Goal: Information Seeking & Learning: Learn about a topic

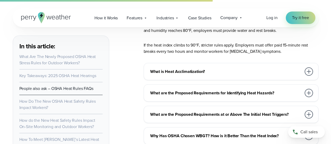
scroll to position [1622, 0]
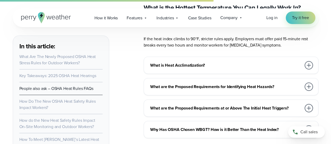
click at [309, 61] on div at bounding box center [308, 65] width 8 height 8
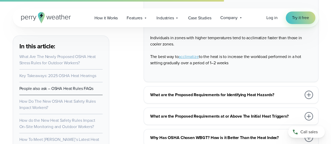
scroll to position [1726, 0]
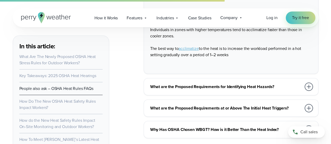
click at [308, 83] on div at bounding box center [308, 87] width 8 height 8
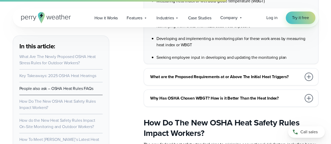
scroll to position [1752, 0]
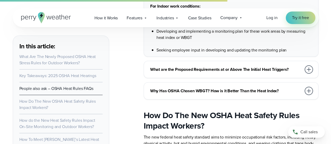
click at [308, 65] on div at bounding box center [308, 69] width 8 height 8
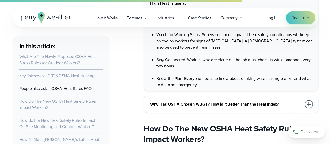
scroll to position [1909, 0]
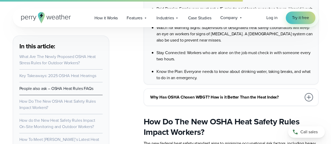
click at [306, 100] on div at bounding box center [308, 97] width 8 height 8
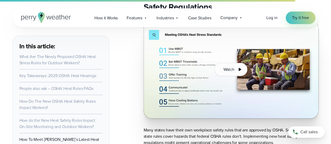
scroll to position [2563, 0]
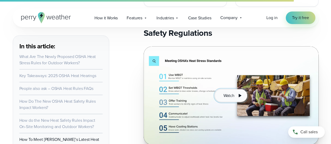
click at [239, 94] on icon at bounding box center [240, 95] width 3 height 3
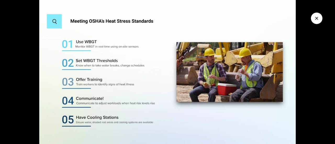
click at [318, 16] on icon "Close Video" at bounding box center [316, 18] width 5 height 5
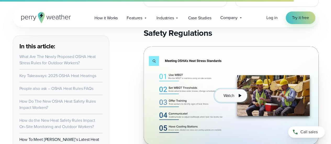
click at [228, 93] on span "Watch" at bounding box center [228, 96] width 11 height 6
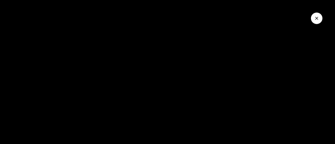
click at [319, 18] on button "Close Video" at bounding box center [317, 19] width 12 height 12
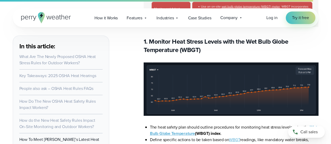
scroll to position [2956, 0]
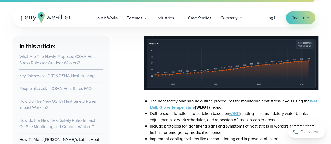
click at [179, 98] on strong "Wet Bulb Globe Temperature" at bounding box center [233, 104] width 167 height 12
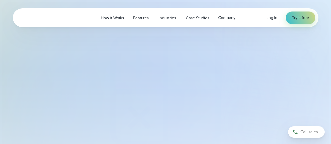
select select "***"
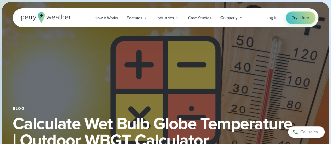
type input "*******"
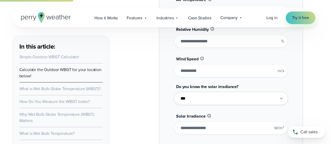
scroll to position [497, 0]
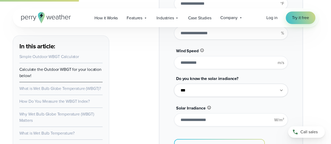
click at [281, 90] on select "**********" at bounding box center [231, 90] width 114 height 13
click at [316, 83] on div "**********" at bounding box center [231, 85] width 175 height 282
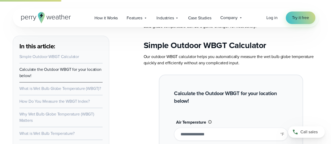
scroll to position [366, 0]
